Goal: Transaction & Acquisition: Purchase product/service

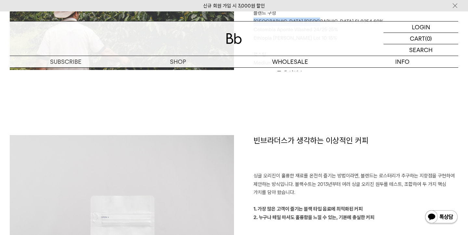
scroll to position [413, 0]
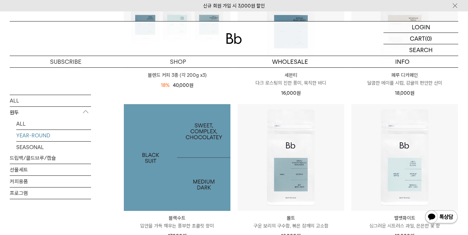
scroll to position [180, 0]
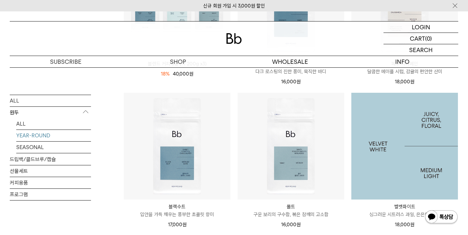
click at [401, 177] on img at bounding box center [405, 146] width 107 height 107
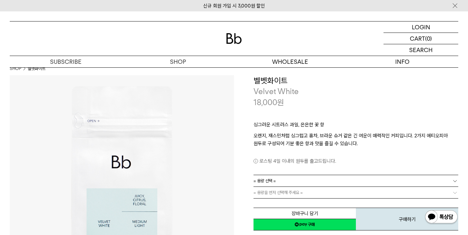
scroll to position [5, 0]
